Goal: Check status: Check status

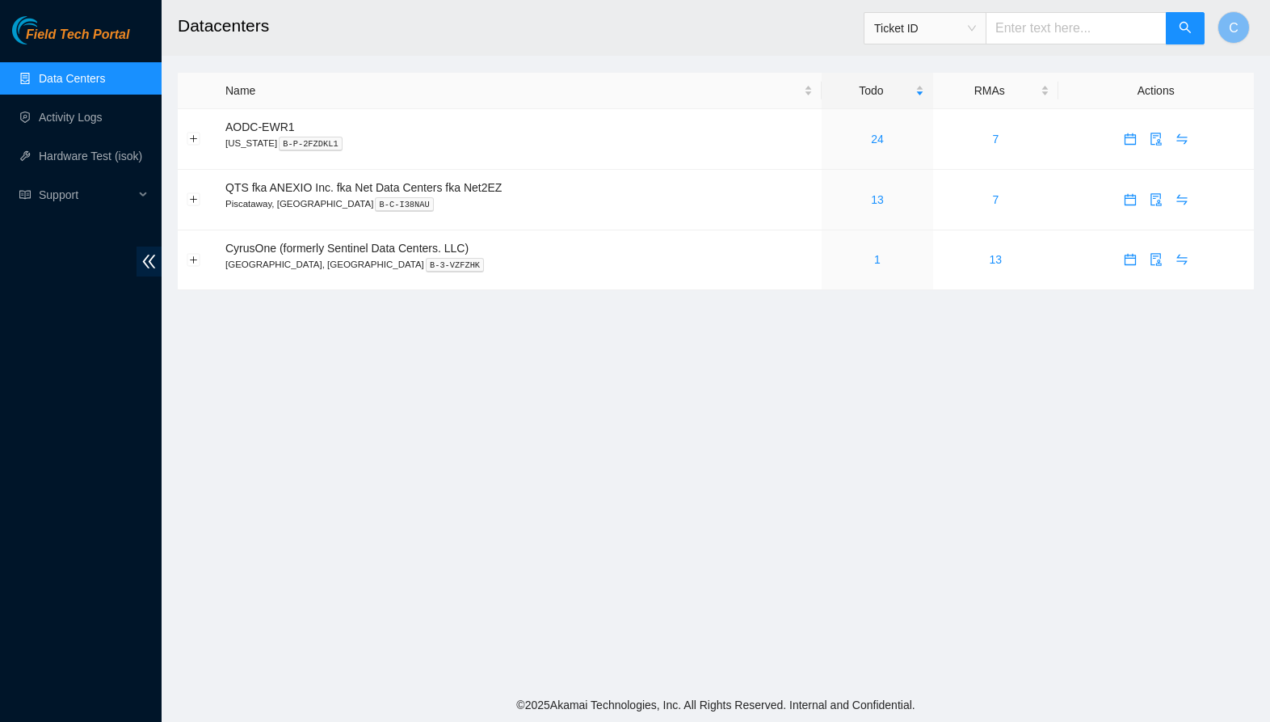
click at [626, 457] on main "Datacenters Ticket ID C Name Todo RMAs Actions AODC-EWR1 New Jersey B-P-2FZDKL1…" at bounding box center [716, 344] width 1109 height 688
click at [512, 447] on main "Datacenters Ticket ID C Name Todo RMAs Actions AODC-EWR1 New Jersey B-P-2FZDKL1…" at bounding box center [716, 344] width 1109 height 688
click at [769, 472] on main "Datacenters Ticket ID C Name Todo RMAs Actions AODC-EWR1 New Jersey B-P-2FZDKL1…" at bounding box center [716, 344] width 1109 height 688
drag, startPoint x: 733, startPoint y: 439, endPoint x: 784, endPoint y: 412, distance: 57.5
click at [734, 439] on main "Datacenters Ticket ID C Name Todo RMAs Actions AODC-EWR1 New Jersey B-P-2FZDKL1…" at bounding box center [716, 344] width 1109 height 688
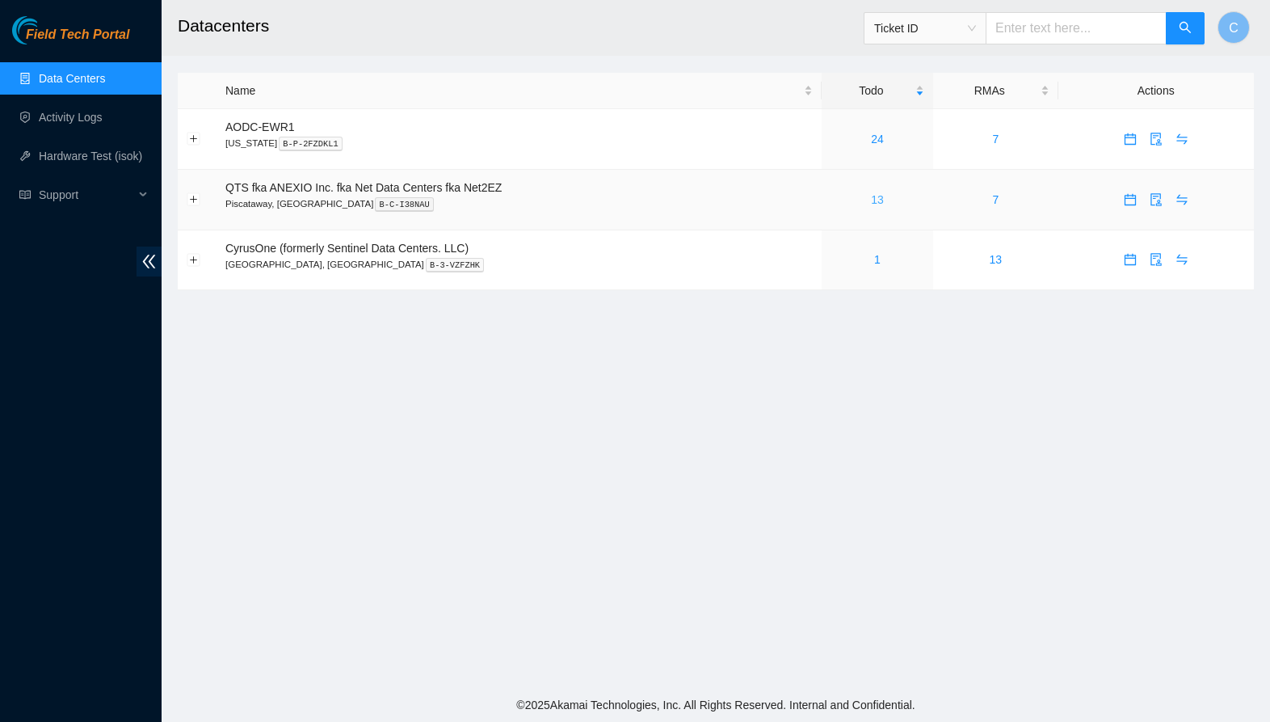
click at [883, 199] on link "13" at bounding box center [877, 199] width 13 height 13
click at [884, 201] on link "13" at bounding box center [877, 199] width 13 height 13
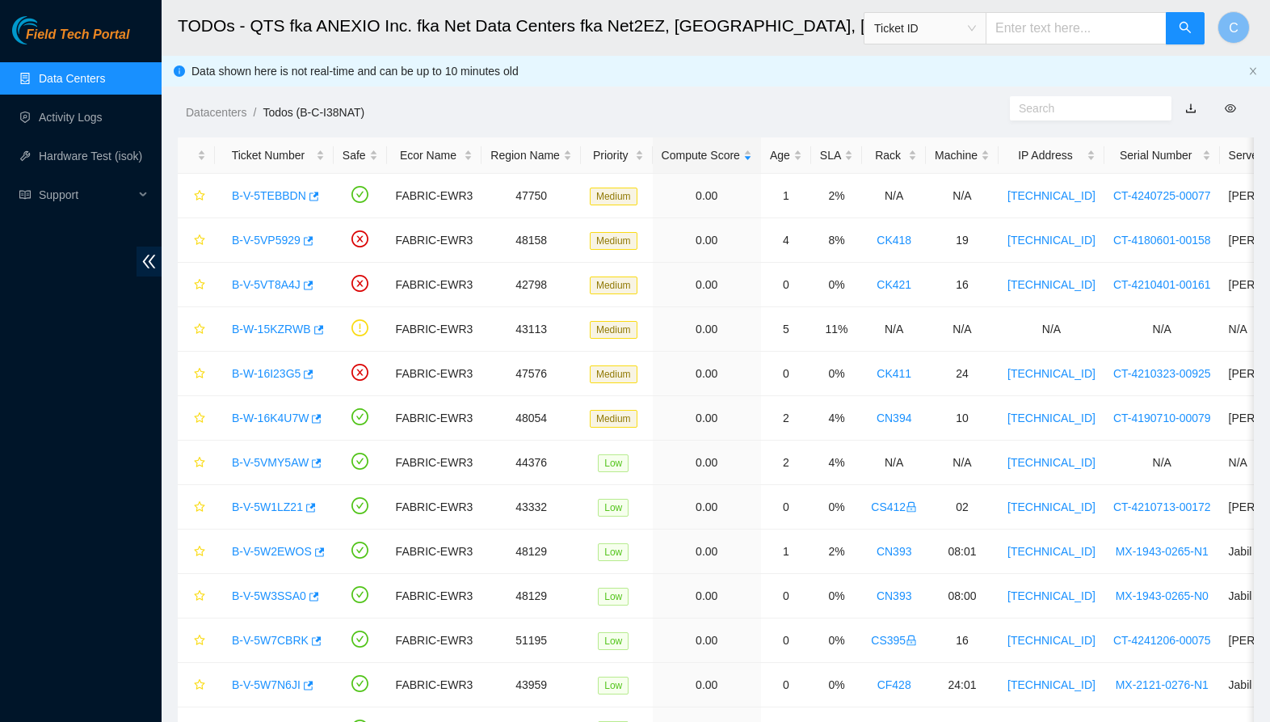
click at [93, 73] on link "Data Centers" at bounding box center [72, 78] width 66 height 13
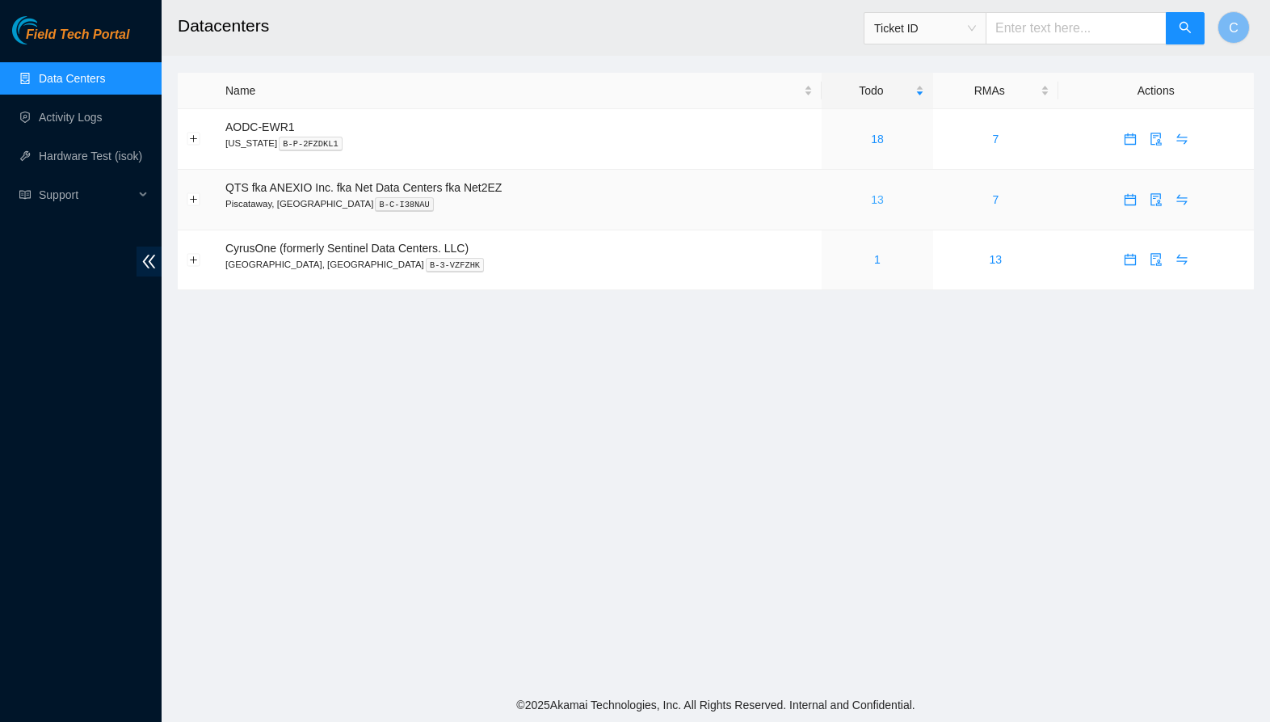
click at [883, 196] on link "13" at bounding box center [877, 199] width 13 height 13
